Goal: Task Accomplishment & Management: Use online tool/utility

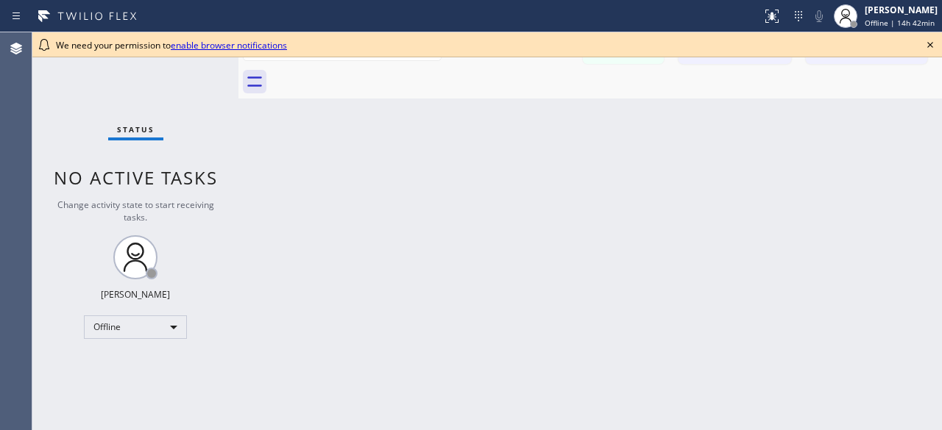
click at [879, 142] on div "Back to Dashboard Change Sender ID Customers Technicians John Nava Lopez 10/10 …" at bounding box center [589, 231] width 703 height 398
click at [931, 48] on icon at bounding box center [930, 45] width 18 height 18
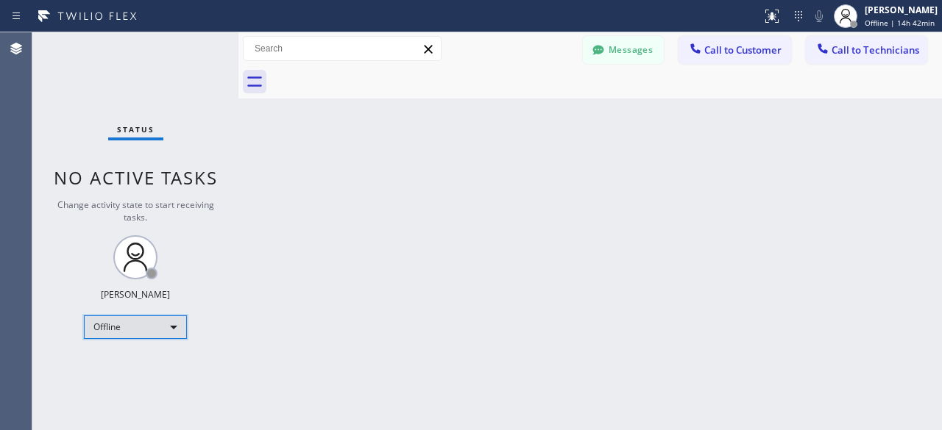
click at [168, 321] on div "Offline" at bounding box center [135, 328] width 103 height 24
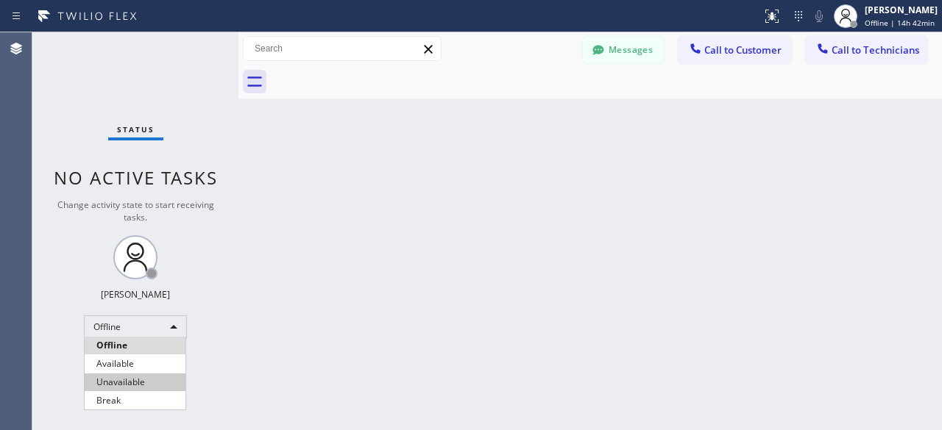
click at [126, 380] on li "Unavailable" at bounding box center [135, 383] width 101 height 18
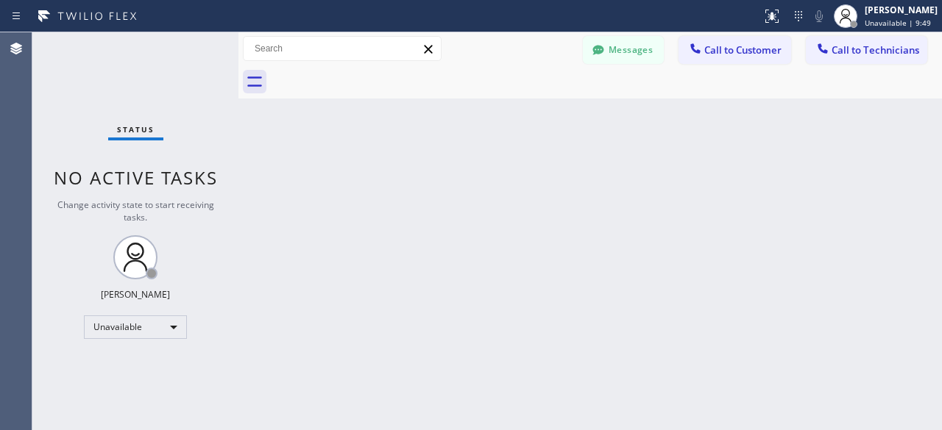
click at [43, 85] on div "Status No active tasks Change activity state to start receiving tasks. Kevin No…" at bounding box center [135, 231] width 206 height 398
